Goal: Transaction & Acquisition: Book appointment/travel/reservation

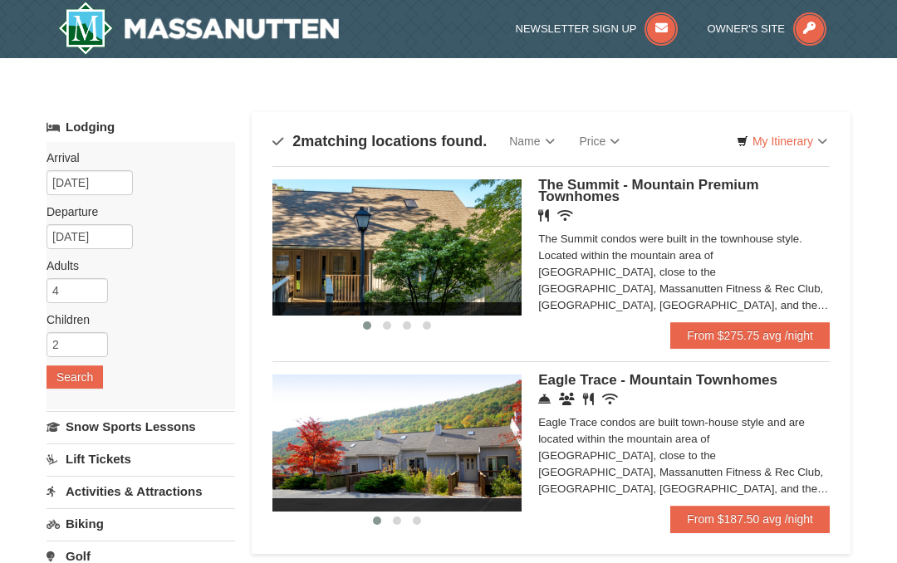
click at [768, 327] on link "From $275.75 avg /night" at bounding box center [749, 335] width 159 height 27
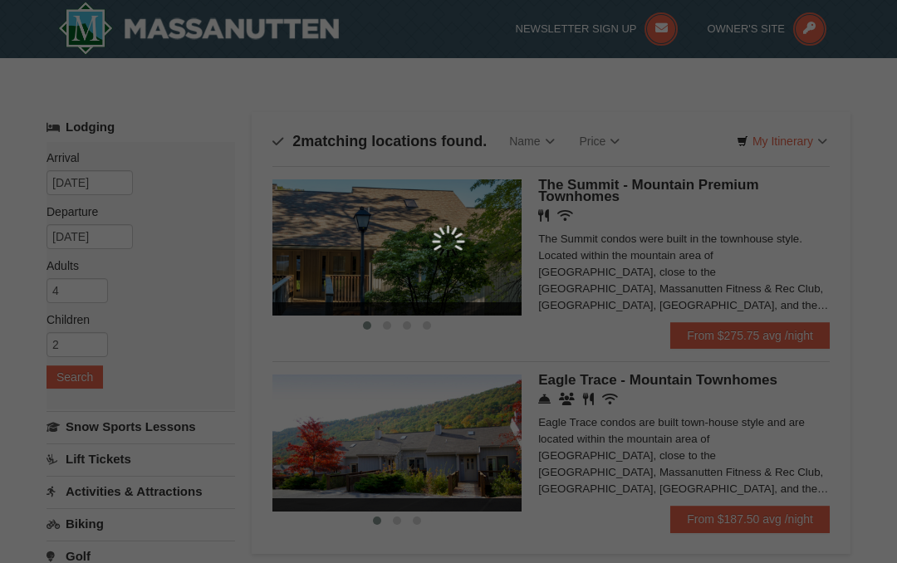
click at [360, 247] on div at bounding box center [448, 241] width 269 height 33
click at [418, 326] on div at bounding box center [448, 281] width 897 height 563
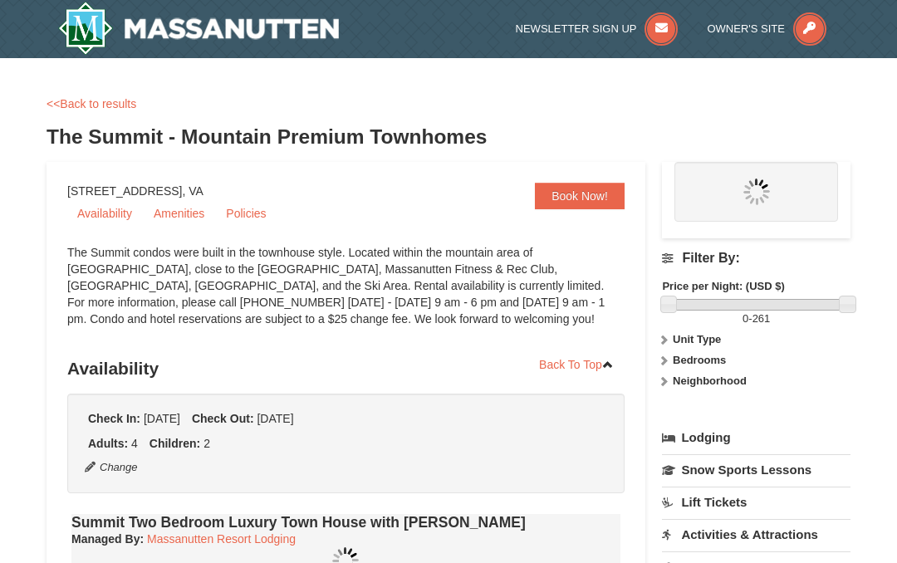
select select "10"
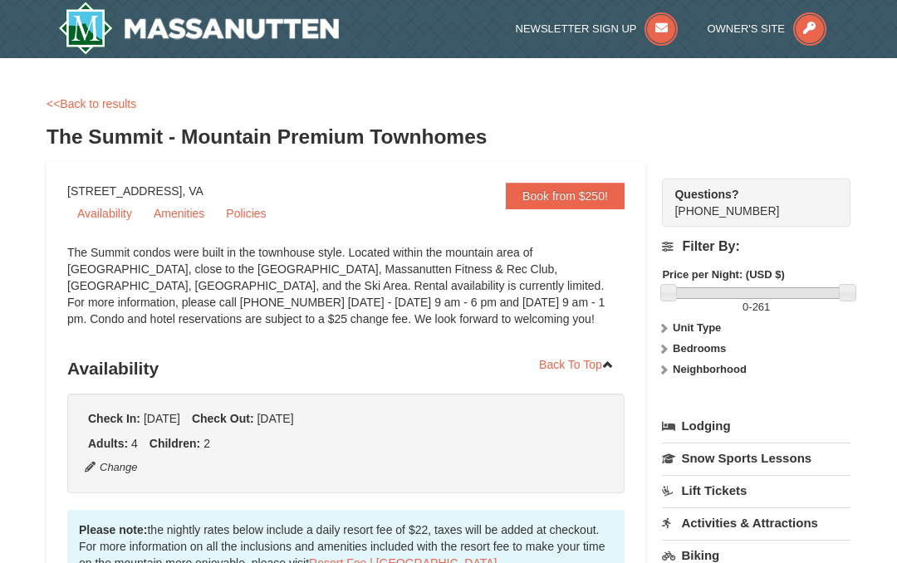
click at [696, 356] on label "Bedrooms" at bounding box center [756, 348] width 188 height 17
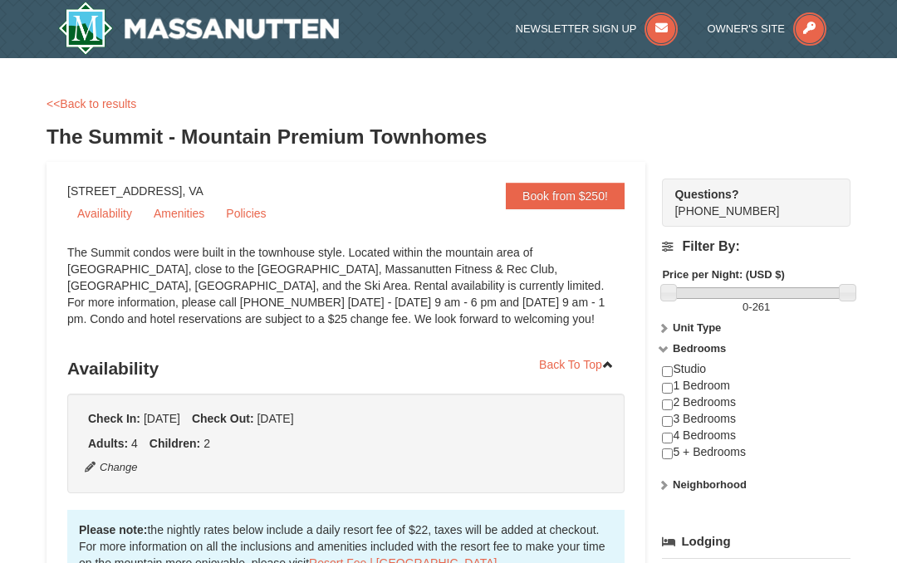
click at [668, 439] on input "checkbox" at bounding box center [667, 438] width 11 height 11
checkbox input "true"
